Goal: Information Seeking & Learning: Learn about a topic

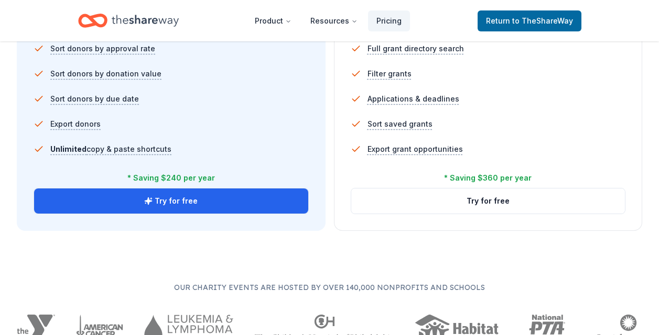
scroll to position [669, 0]
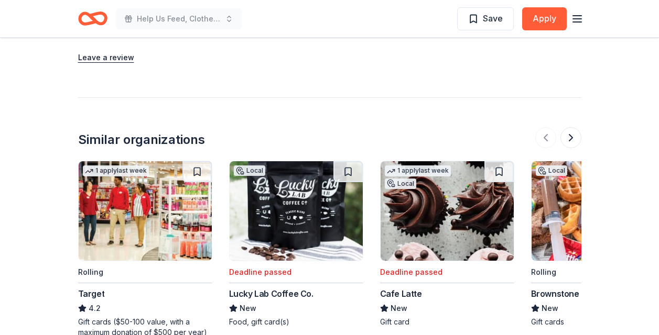
scroll to position [1101, 0]
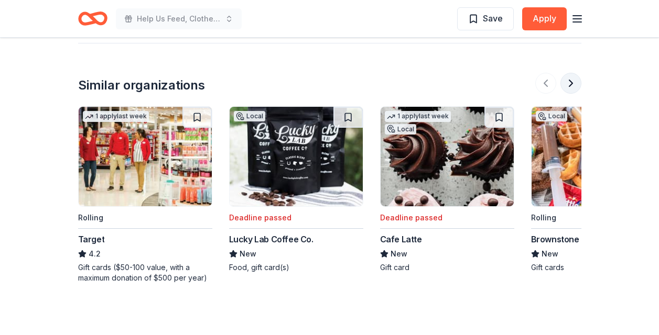
click at [564, 85] on button at bounding box center [570, 83] width 21 height 21
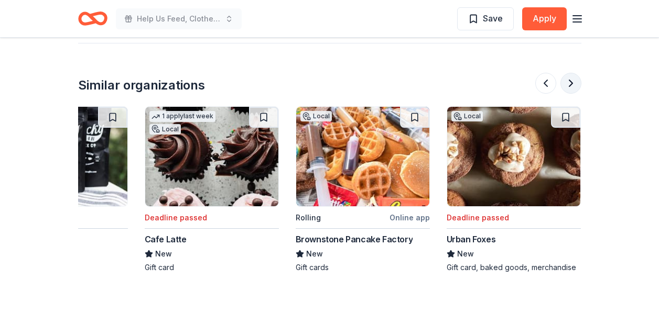
scroll to position [0, 453]
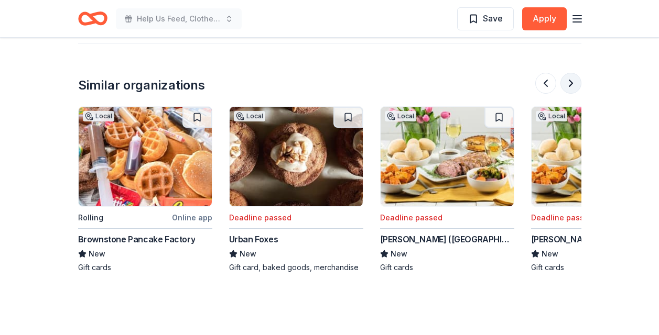
click at [566, 85] on button at bounding box center [570, 83] width 21 height 21
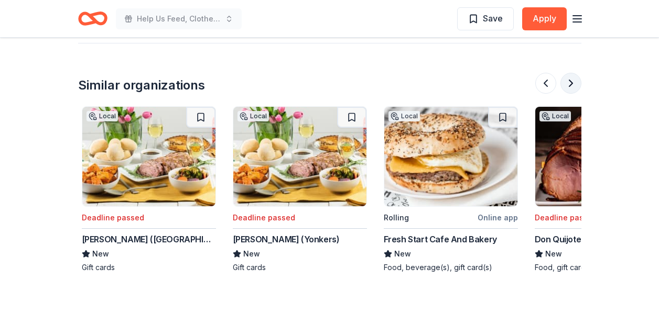
scroll to position [0, 906]
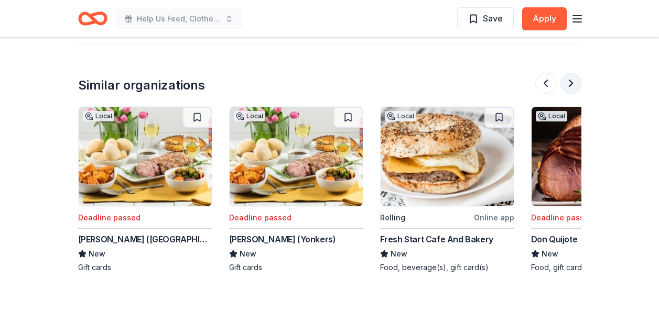
click at [566, 85] on button at bounding box center [570, 83] width 21 height 21
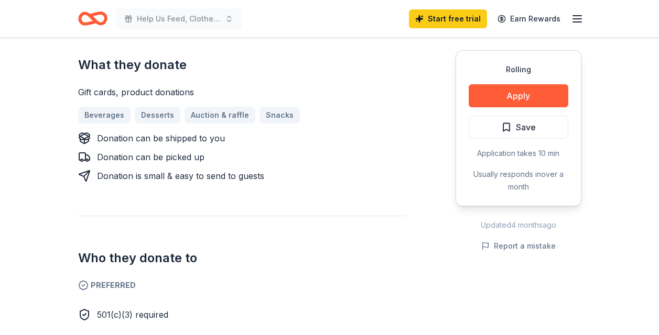
scroll to position [335, 0]
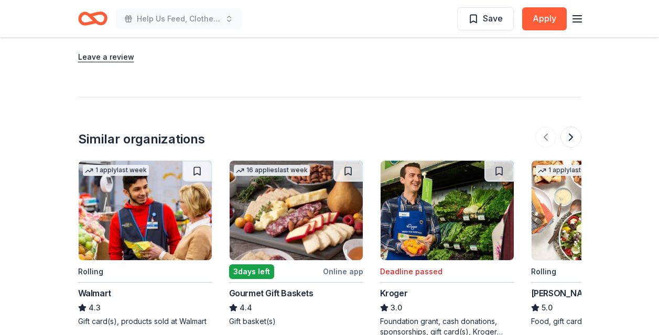
scroll to position [1266, 0]
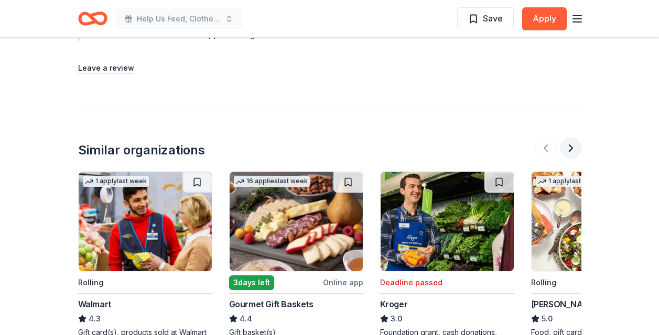
click at [564, 138] on button at bounding box center [570, 148] width 21 height 21
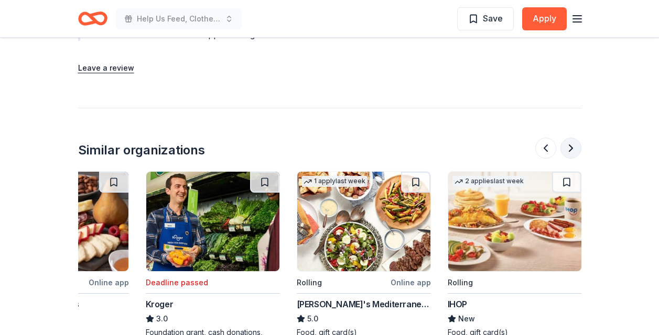
scroll to position [0, 453]
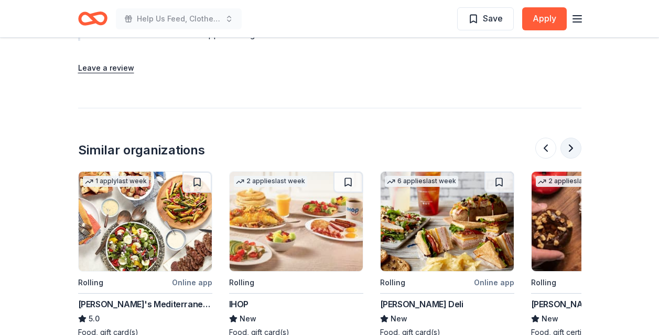
click at [569, 138] on button at bounding box center [570, 148] width 21 height 21
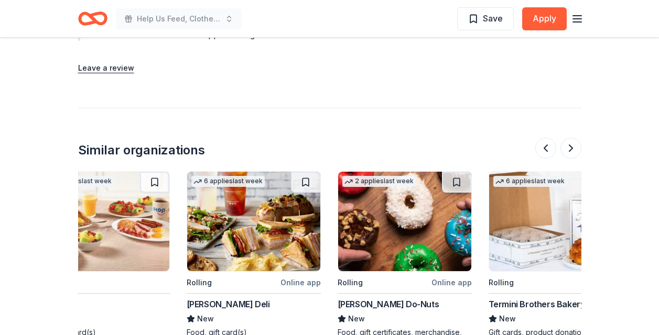
scroll to position [0, 688]
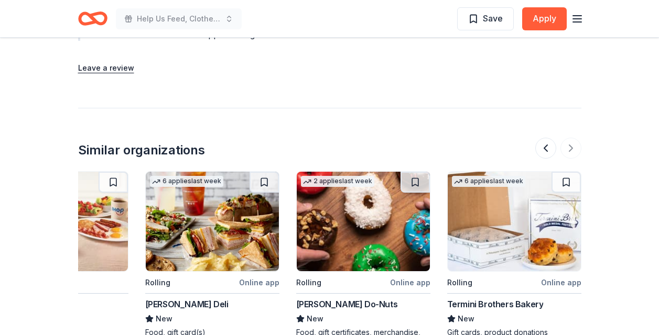
click at [367, 226] on img at bounding box center [363, 222] width 133 height 100
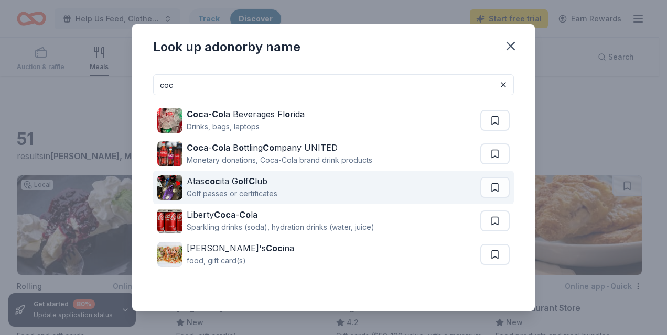
scroll to position [245, 0]
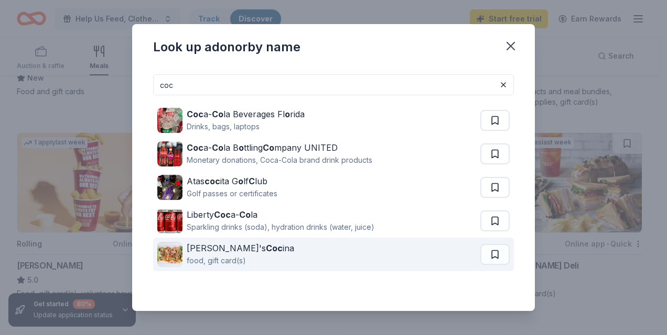
click at [257, 253] on div "Miguel's Coc ina food, gift card(s)" at bounding box center [318, 255] width 323 height 34
